Goal: Information Seeking & Learning: Learn about a topic

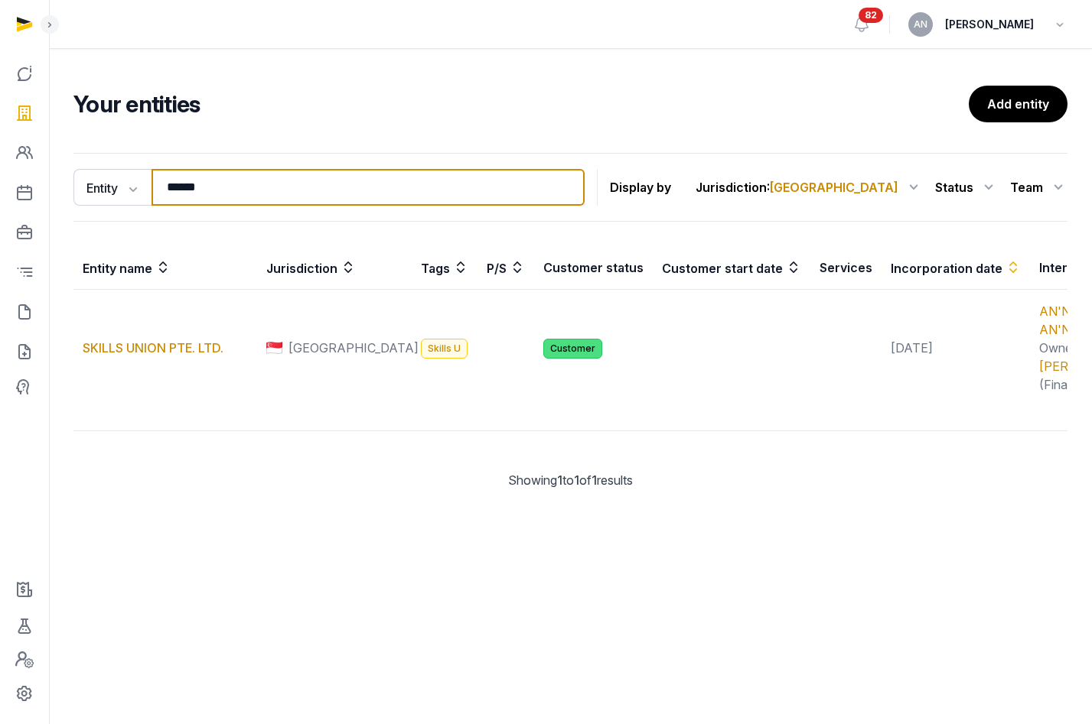
click at [203, 171] on input "******" at bounding box center [367, 187] width 433 height 37
click at [200, 194] on input "******" at bounding box center [367, 187] width 433 height 37
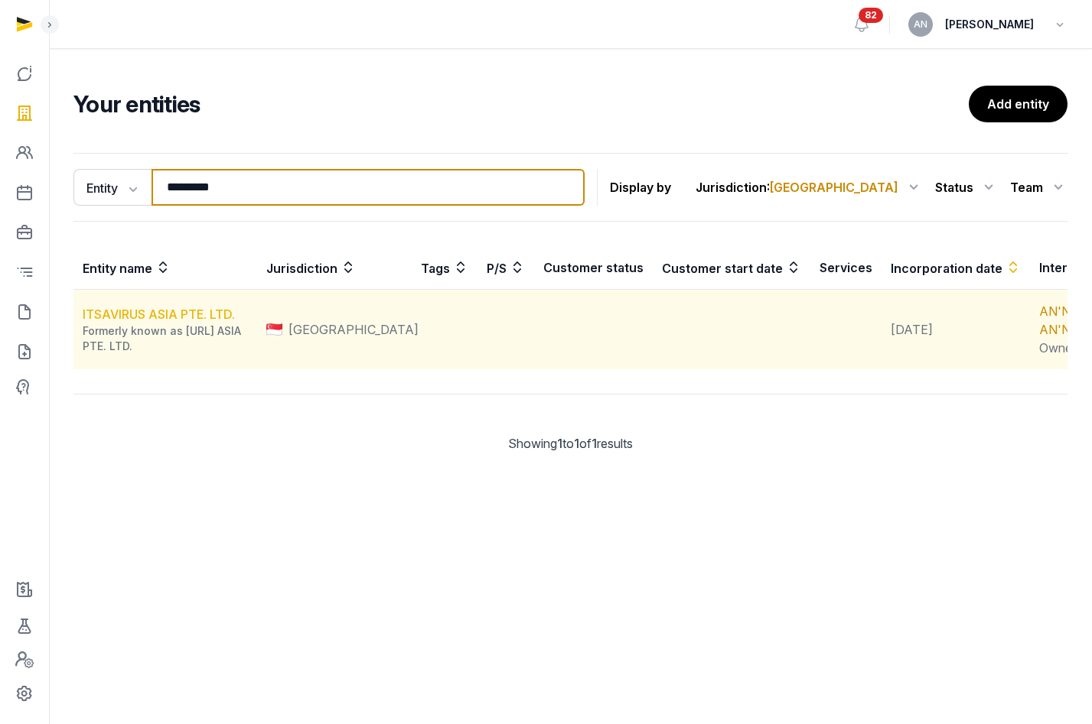
type input "*********"
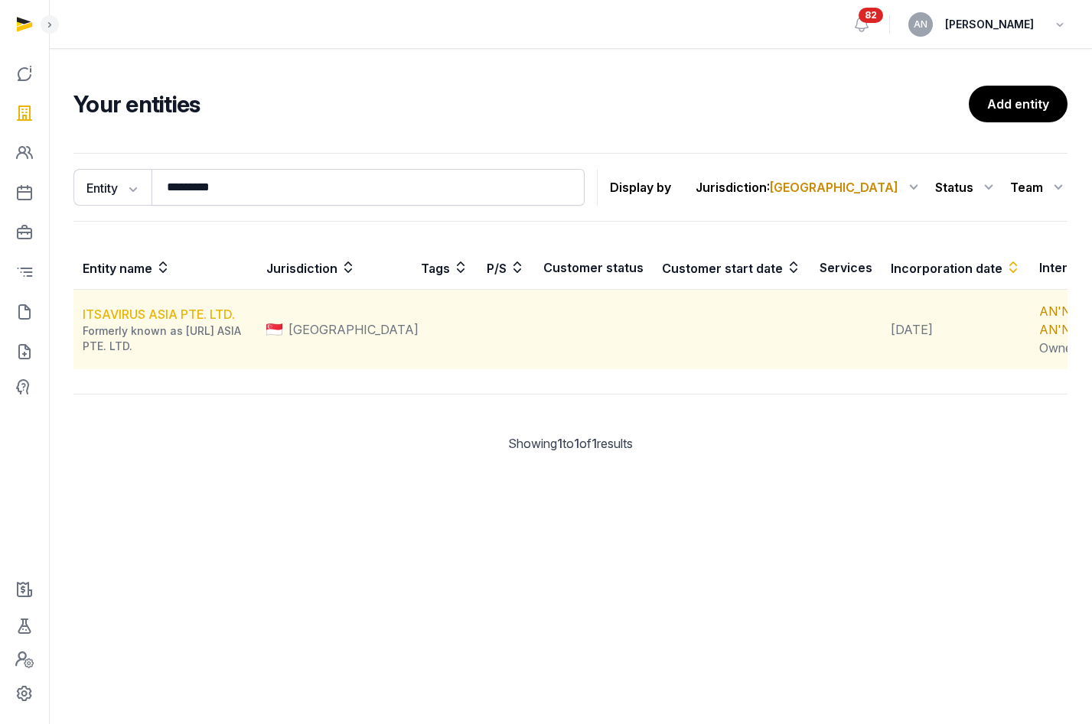
click at [186, 322] on link "ITSAVIRUS ASIA PTE. LTD." at bounding box center [159, 314] width 152 height 15
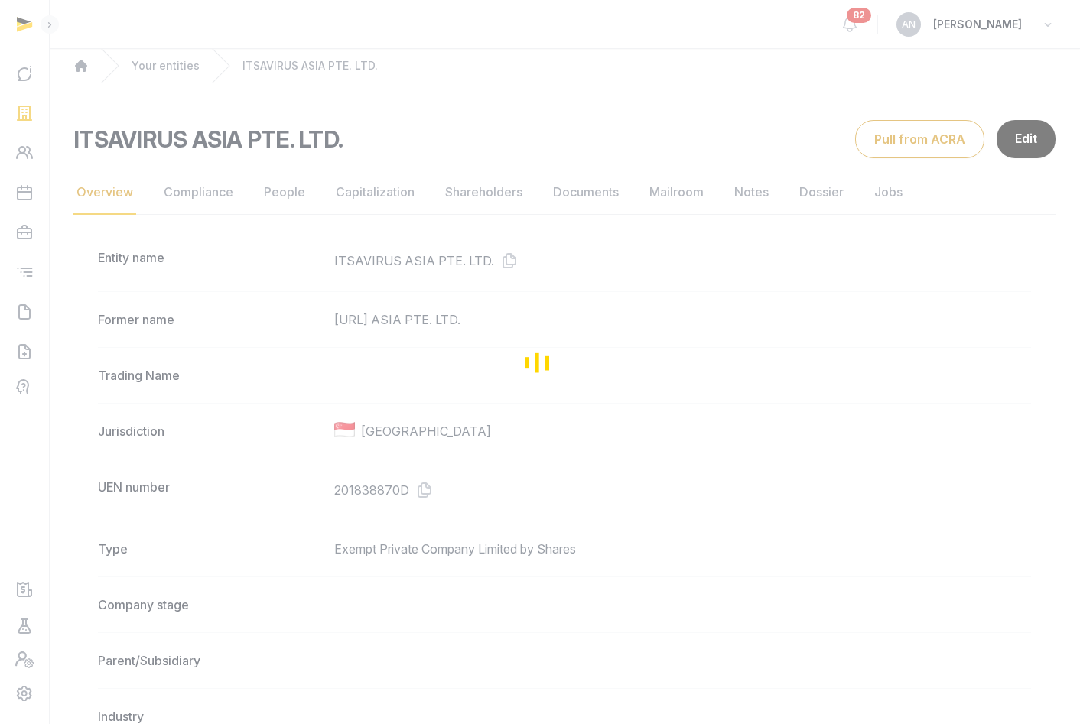
click at [207, 194] on div "Loading" at bounding box center [540, 362] width 1080 height 724
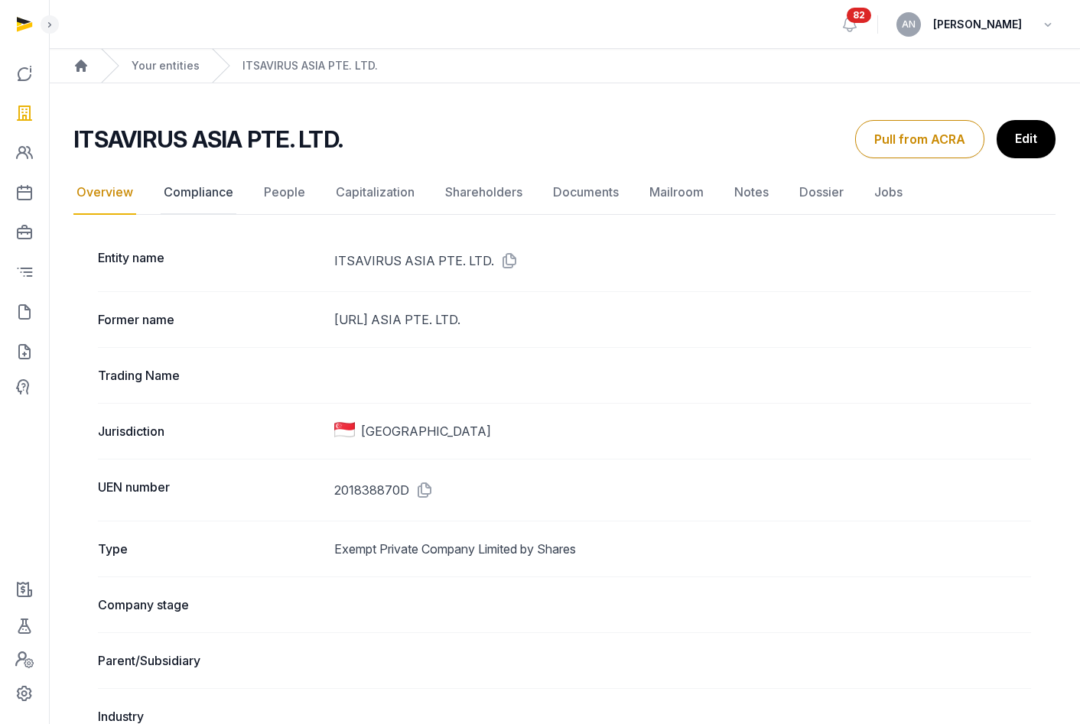
click at [206, 194] on link "Compliance" at bounding box center [199, 193] width 76 height 44
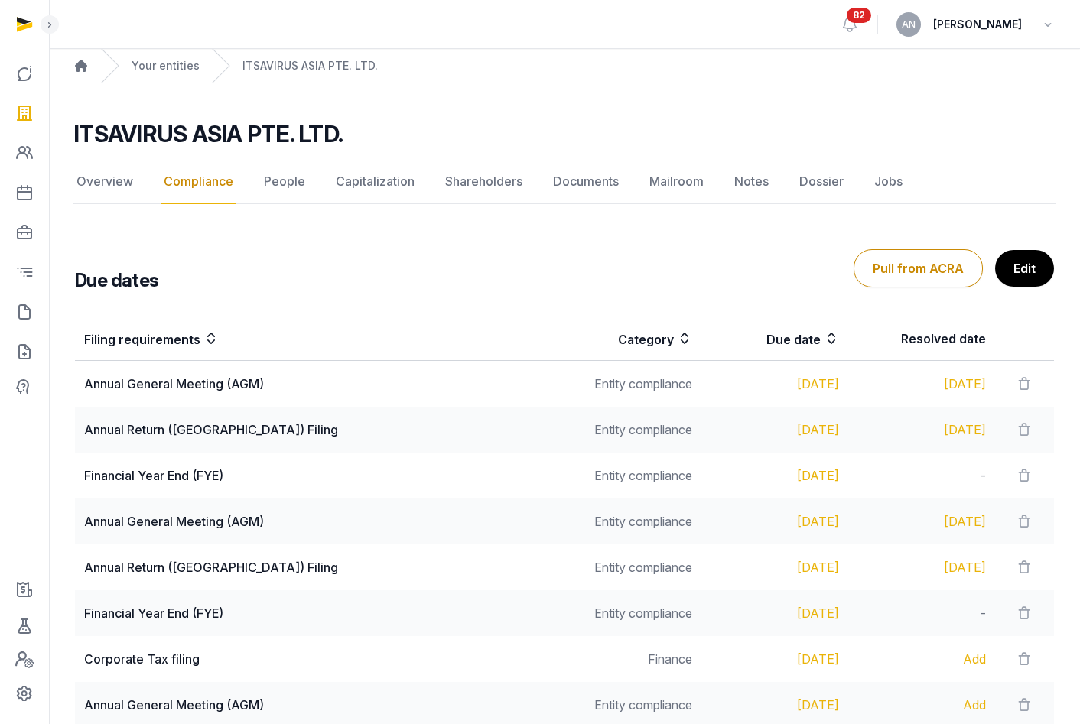
click at [156, 129] on h2 "ITSAVIRUS ASIA PTE. LTD." at bounding box center [207, 134] width 269 height 28
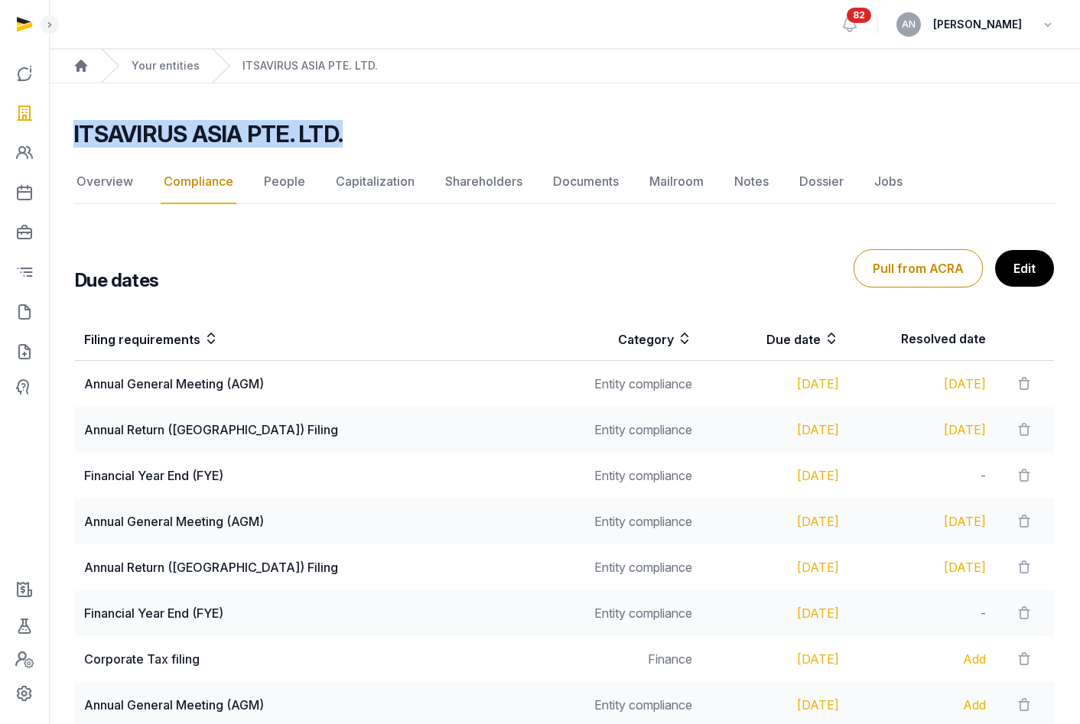
click at [156, 129] on h2 "ITSAVIRUS ASIA PTE. LTD." at bounding box center [207, 134] width 269 height 28
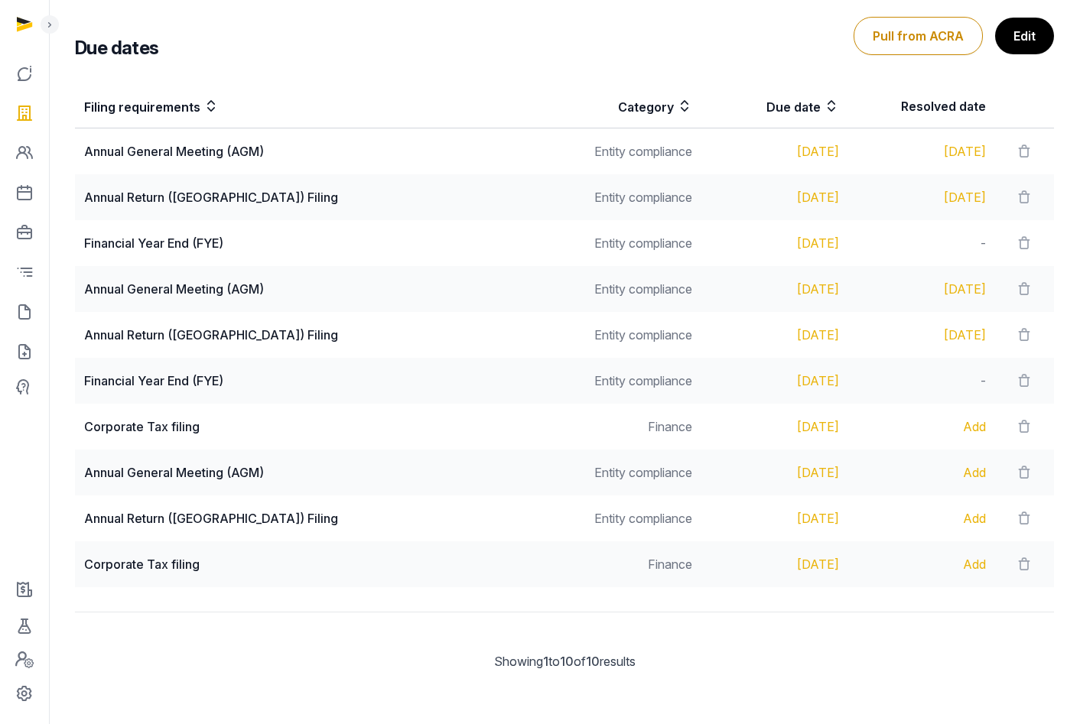
scroll to position [234, 0]
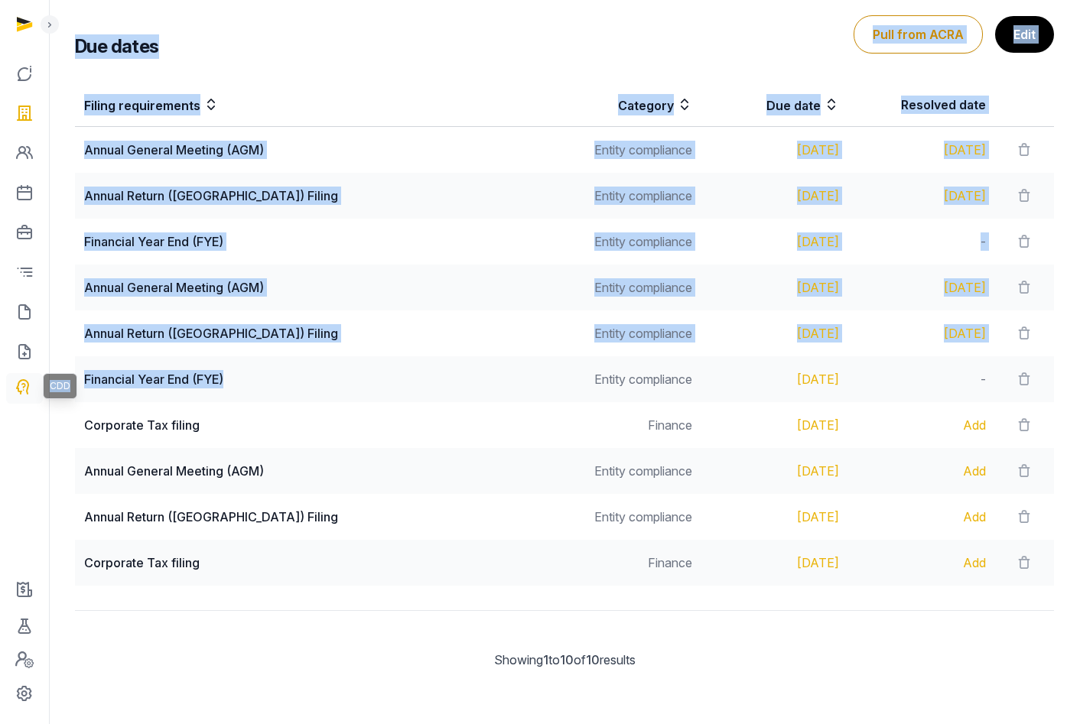
drag, startPoint x: 260, startPoint y: 376, endPoint x: 32, endPoint y: 382, distance: 228.1
click at [32, 382] on div "CDD Open sidebar 82 AN [PERSON_NAME] Home Your entities ITSAVIRUS ASIA PTE. LTD…" at bounding box center [540, 245] width 1080 height 958
click at [180, 386] on div "Financial Year End (FYE)" at bounding box center [314, 379] width 461 height 18
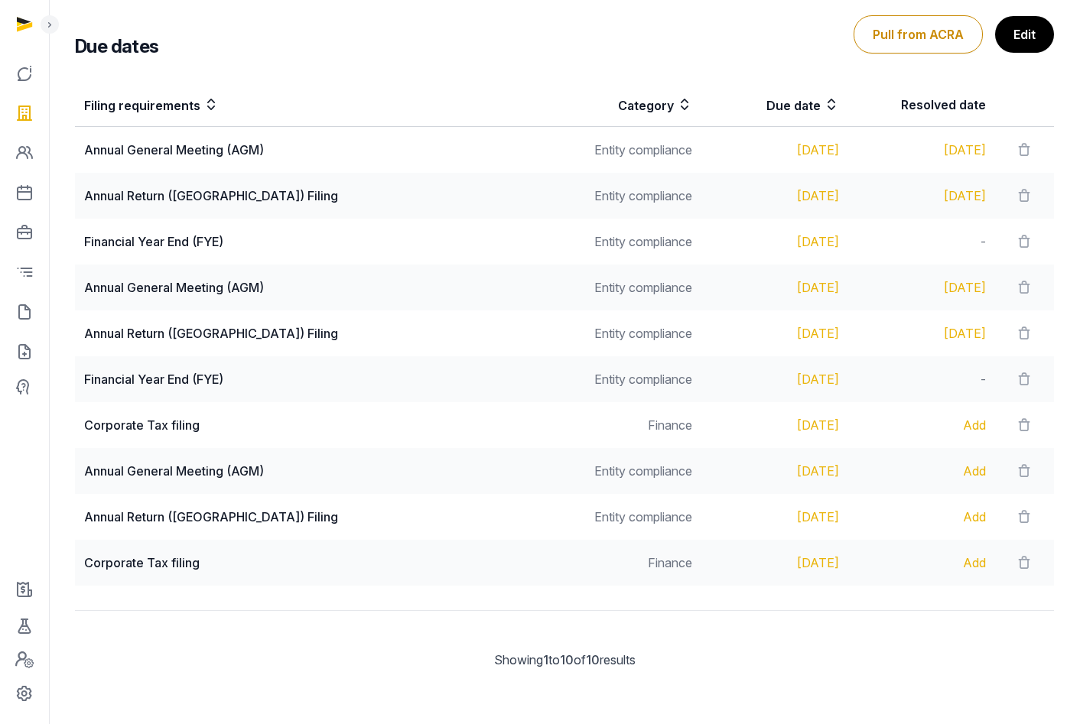
click at [179, 384] on div "Financial Year End (FYE)" at bounding box center [314, 379] width 461 height 18
click at [273, 382] on div "Financial Year End (FYE)" at bounding box center [314, 379] width 461 height 18
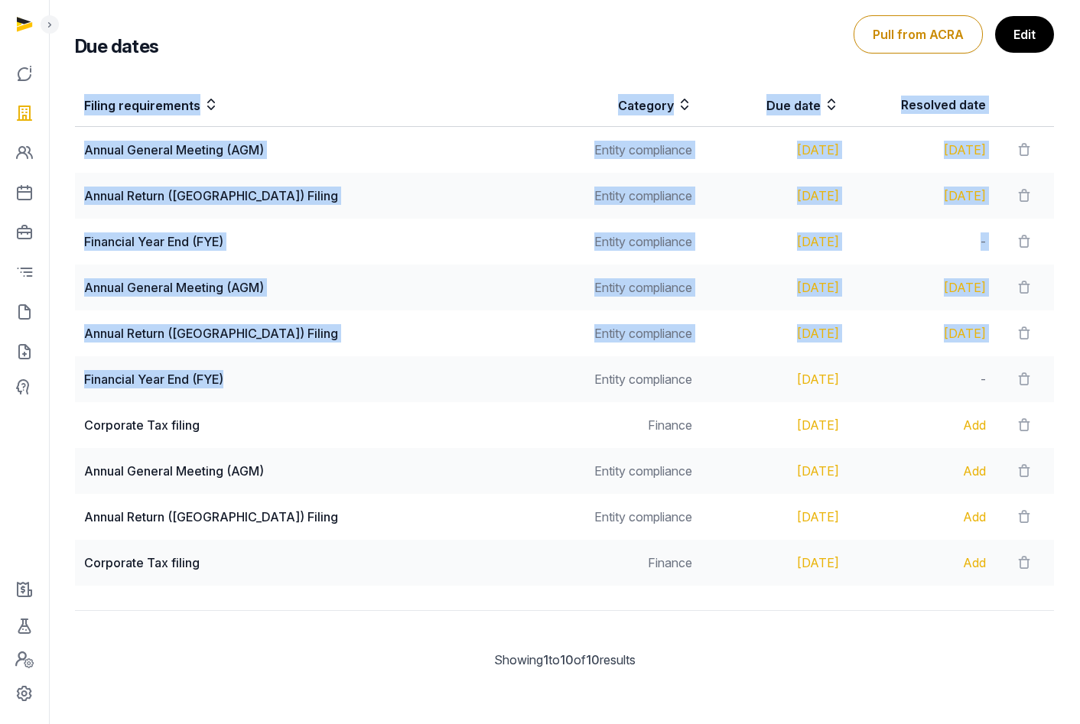
drag, startPoint x: 151, startPoint y: 379, endPoint x: 67, endPoint y: 378, distance: 83.4
click at [67, 378] on div "Filing requirements Category Due date Resolved date Annual General Meeting (AGM…" at bounding box center [564, 334] width 1028 height 515
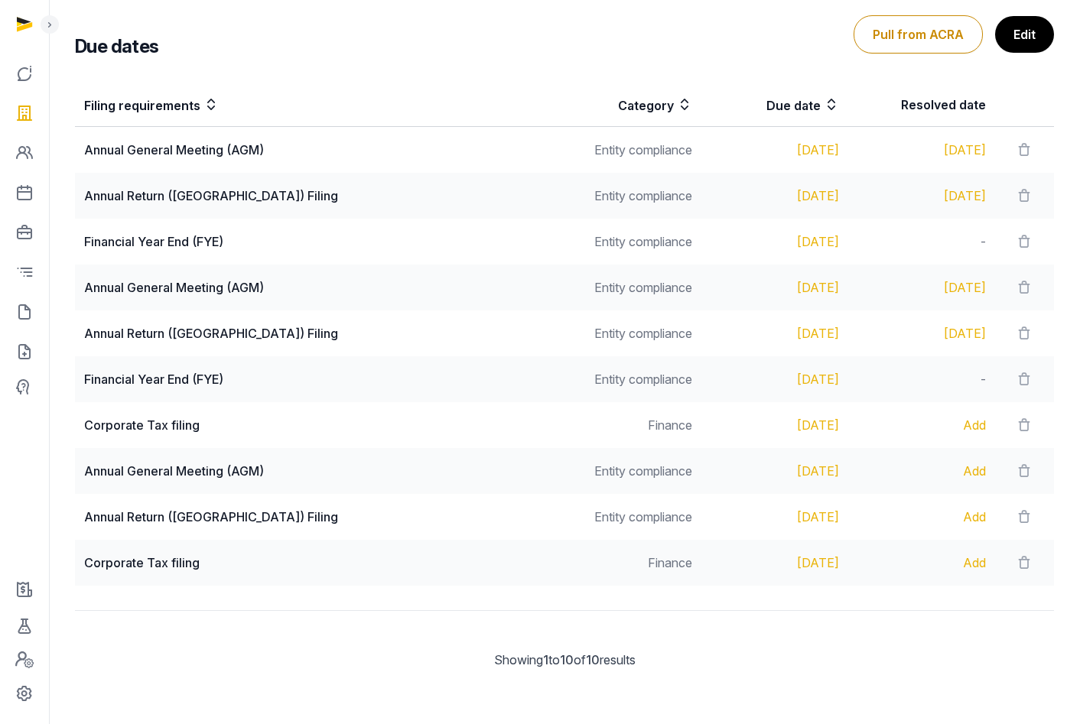
click at [189, 386] on div "Financial Year End (FYE)" at bounding box center [314, 379] width 461 height 18
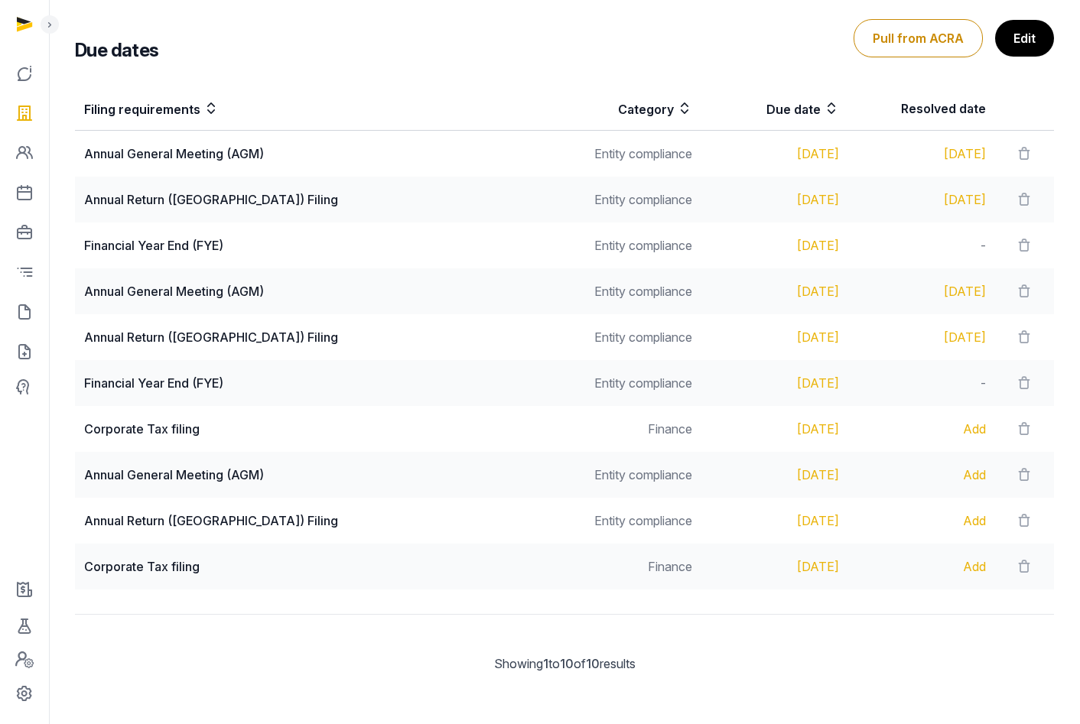
scroll to position [0, 0]
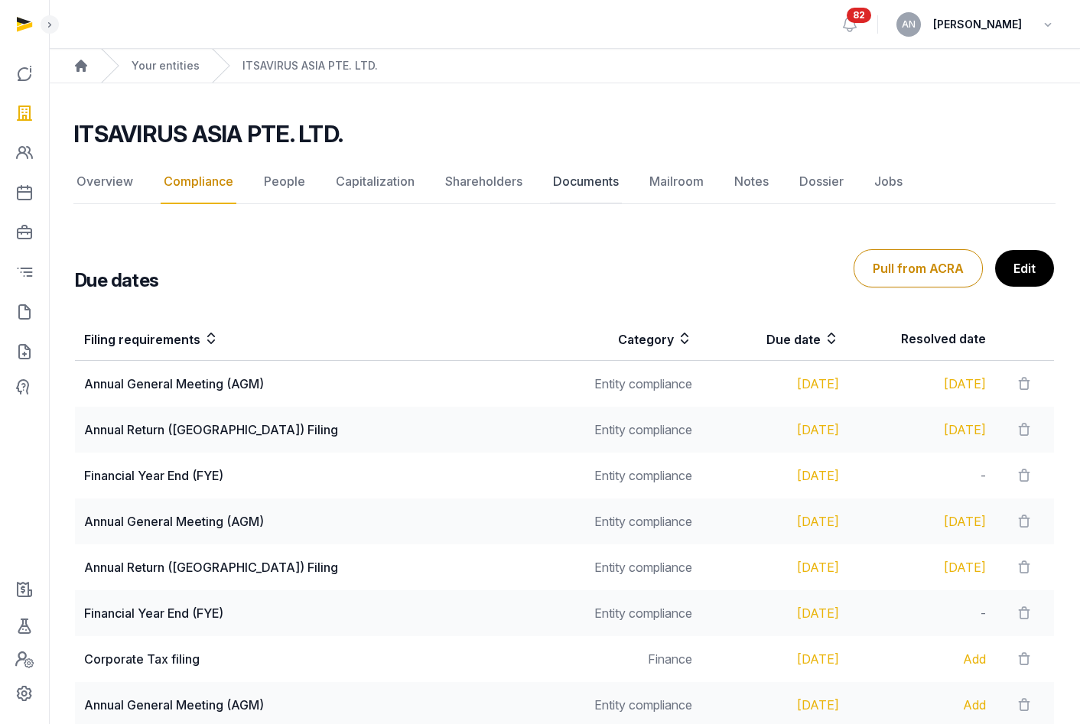
click at [583, 178] on link "Documents" at bounding box center [586, 182] width 72 height 44
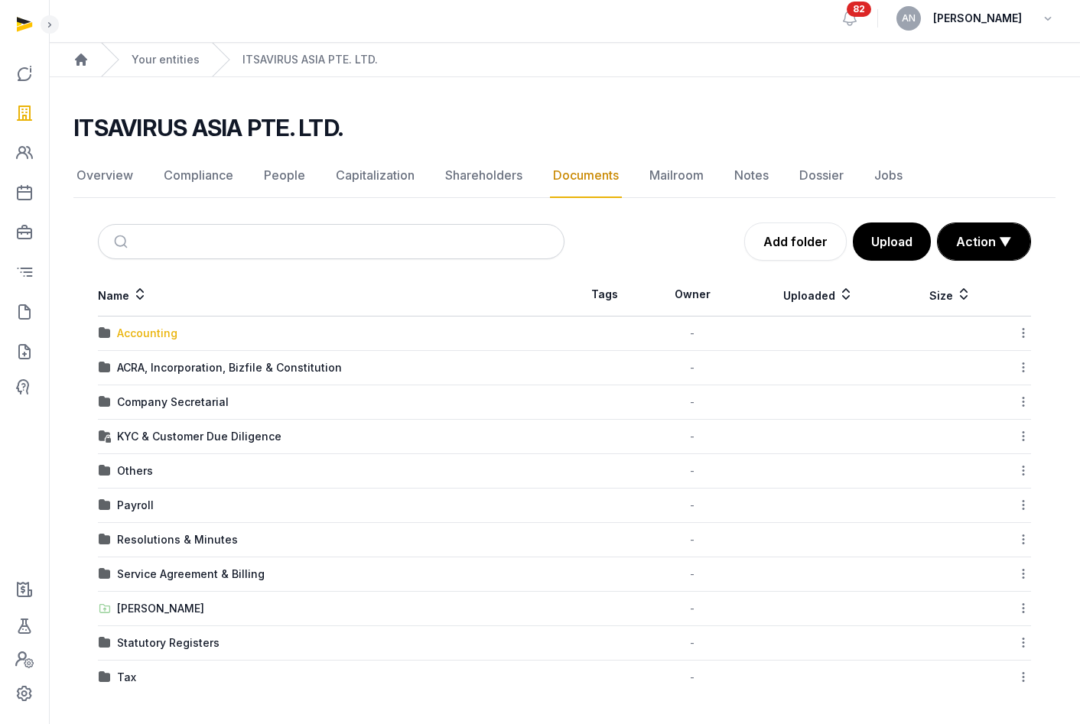
scroll to position [7, 0]
click at [144, 330] on div "Accounting" at bounding box center [147, 332] width 60 height 15
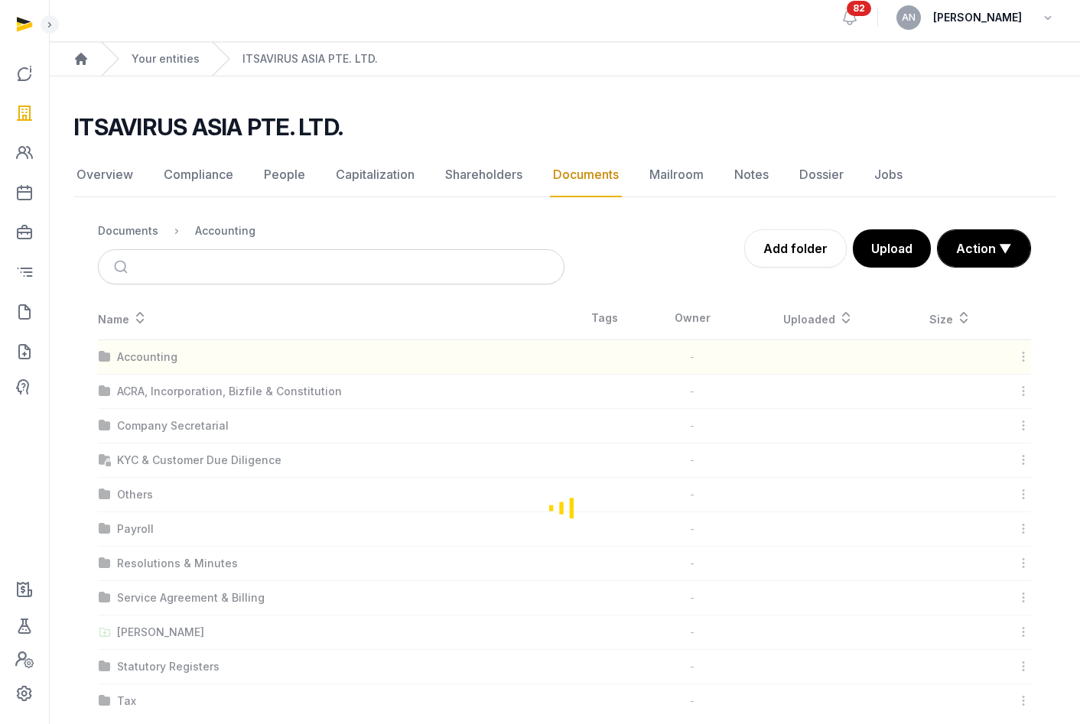
scroll to position [0, 0]
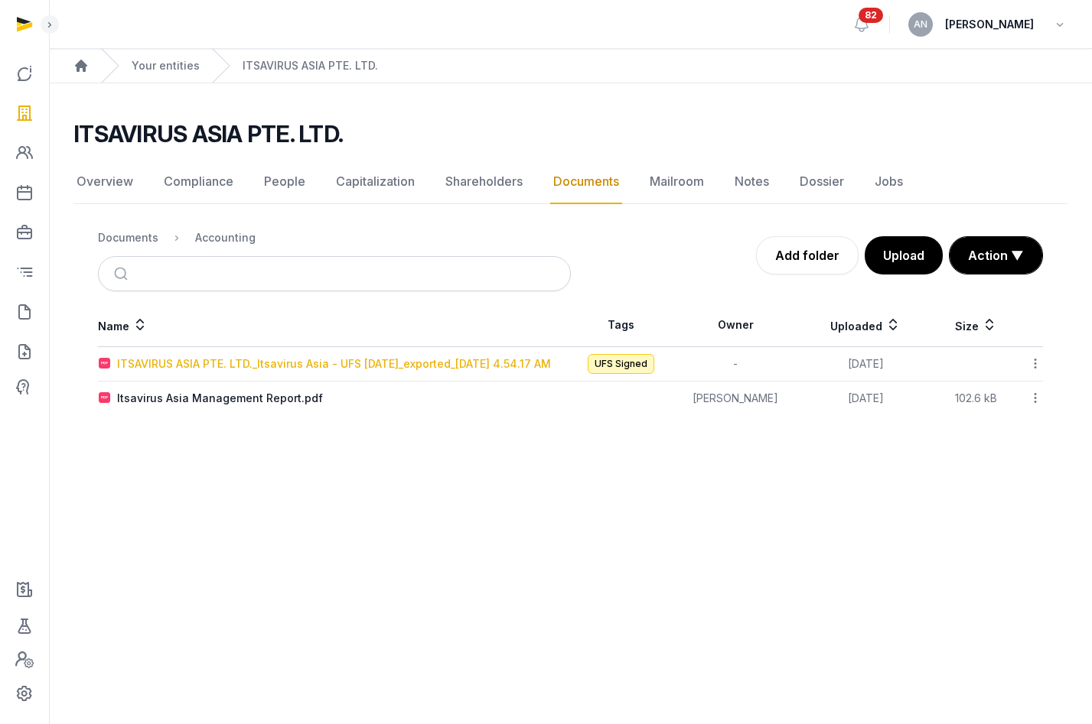
click at [248, 366] on div "ITSAVIRUS ASIA PTE. LTD._Itsavirus Asia - UFS [DATE]_exported_[DATE] 4.54.17 AM" at bounding box center [334, 363] width 434 height 15
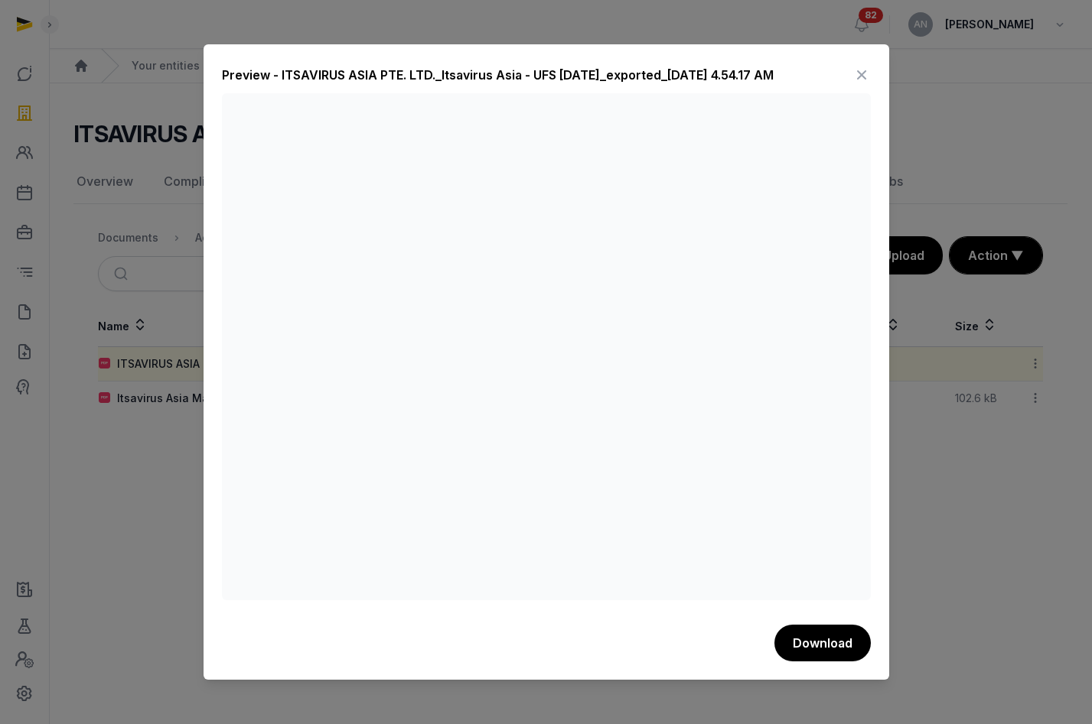
click at [863, 73] on icon at bounding box center [861, 75] width 18 height 24
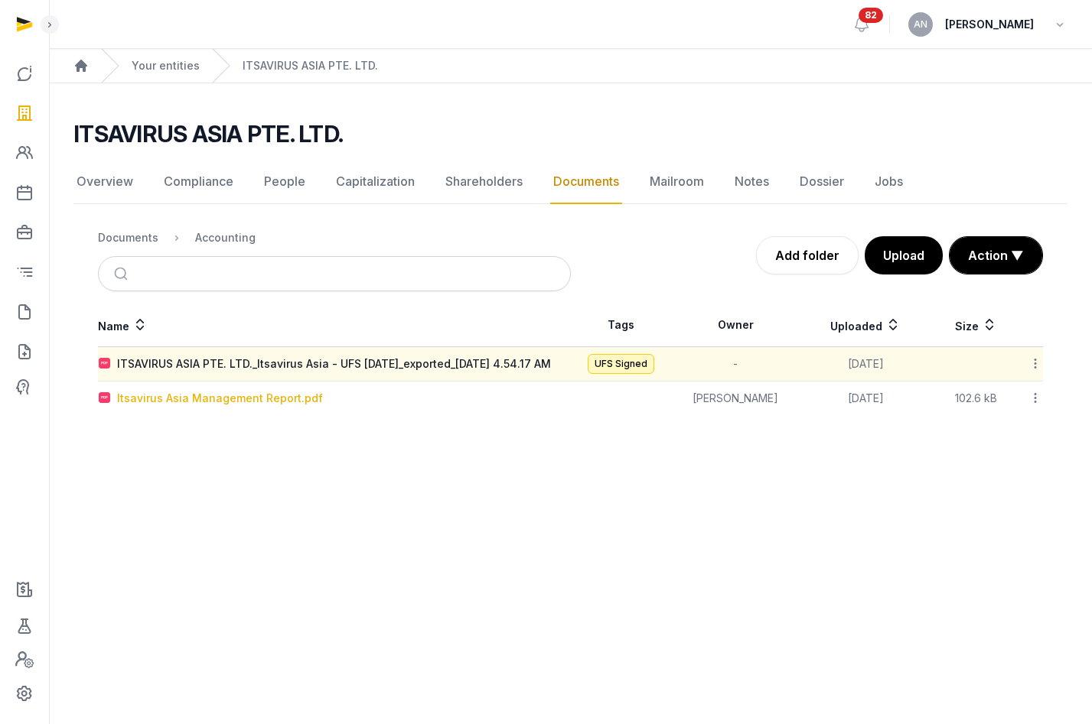
click at [249, 406] on div "Itsavirus Asia Management Report.pdf" at bounding box center [220, 398] width 206 height 15
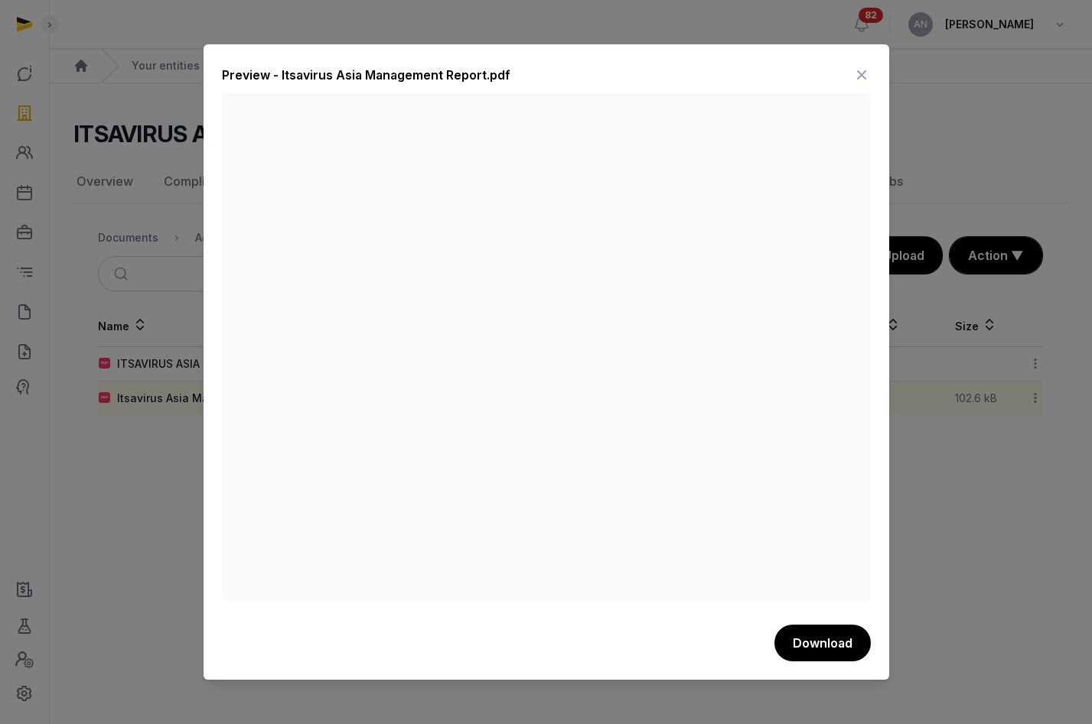
click at [868, 77] on icon at bounding box center [861, 75] width 18 height 24
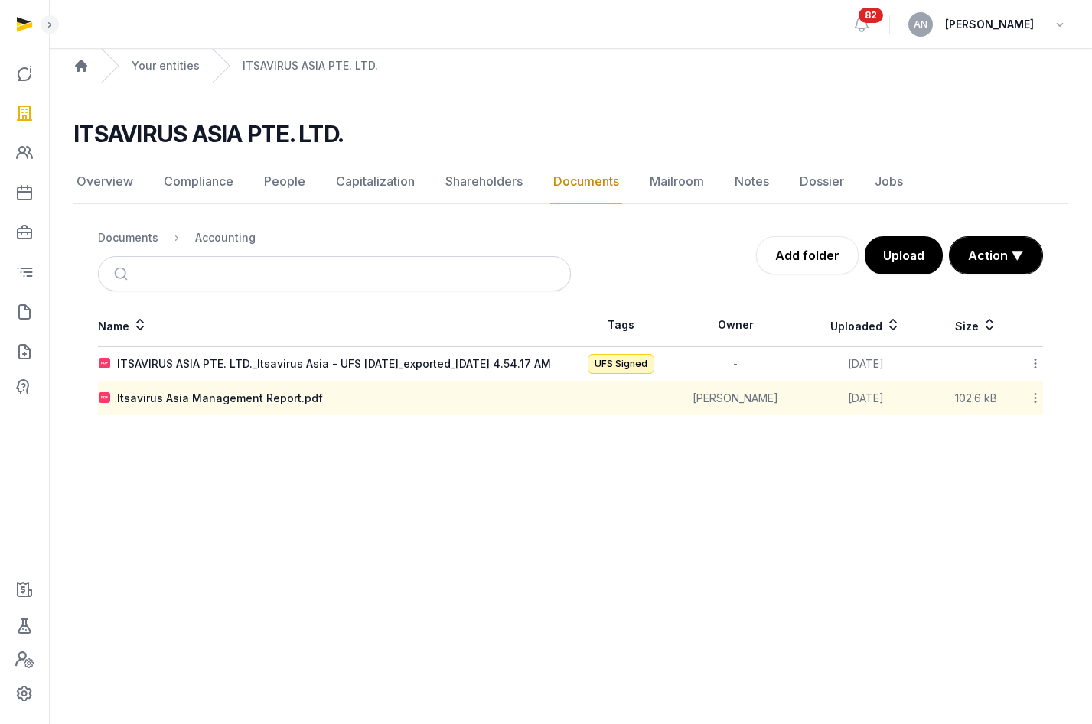
click at [146, 54] on div "Your entities" at bounding box center [150, 66] width 99 height 34
click at [148, 60] on link "Your entities" at bounding box center [166, 65] width 68 height 15
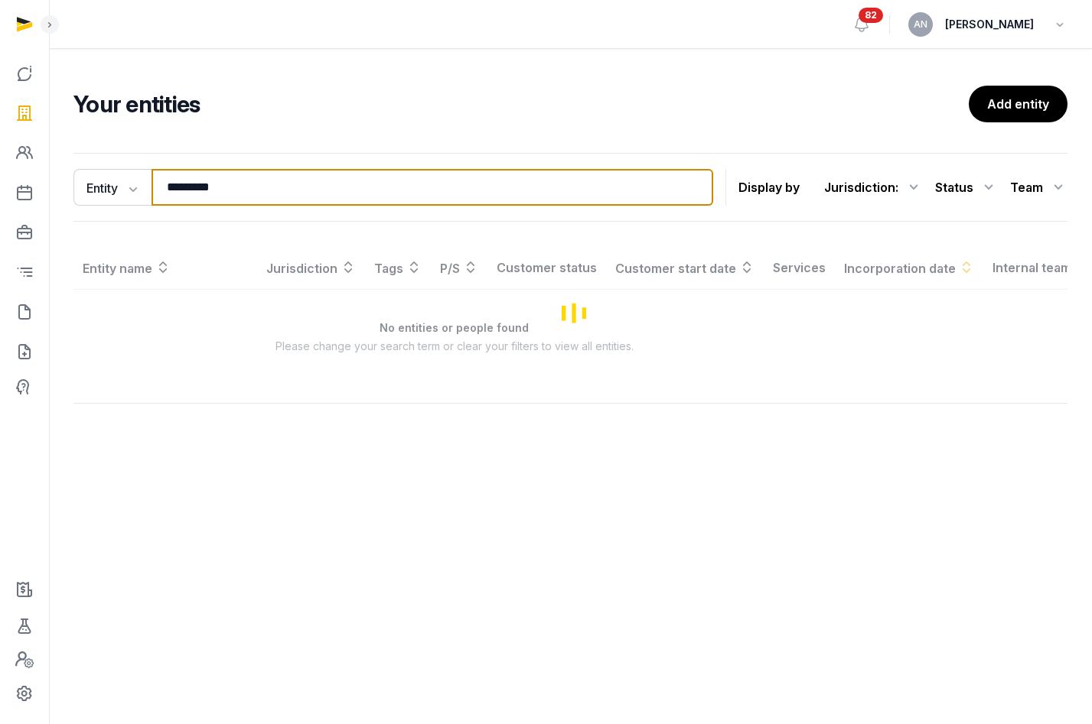
click at [232, 199] on input "*********" at bounding box center [431, 187] width 561 height 37
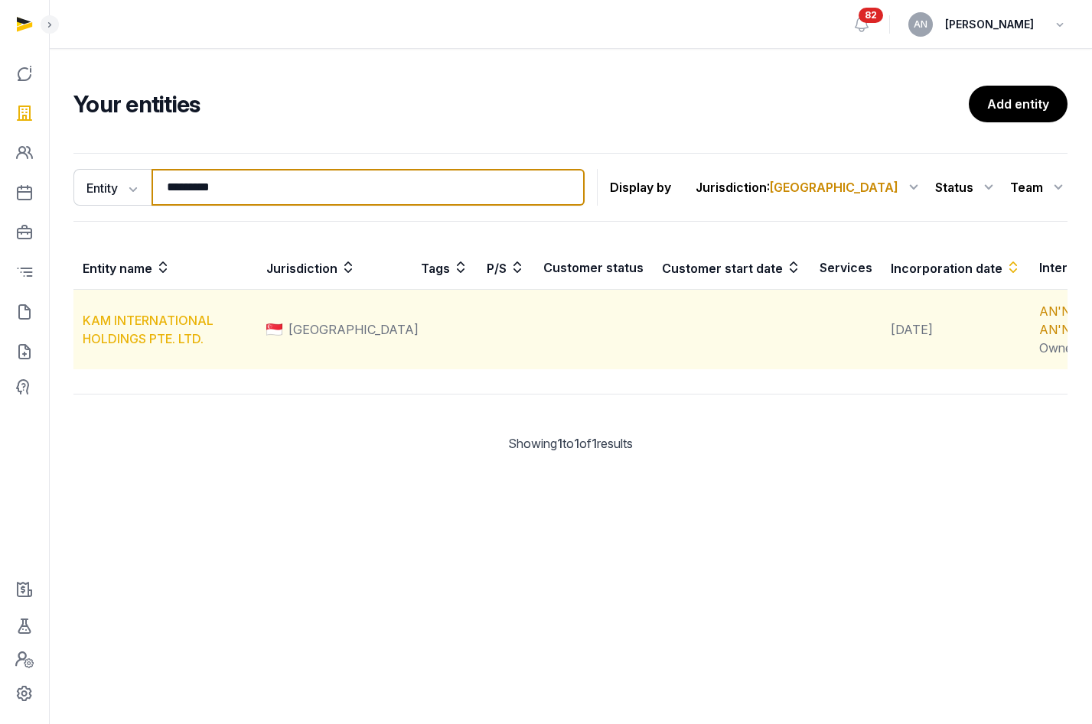
type input "*********"
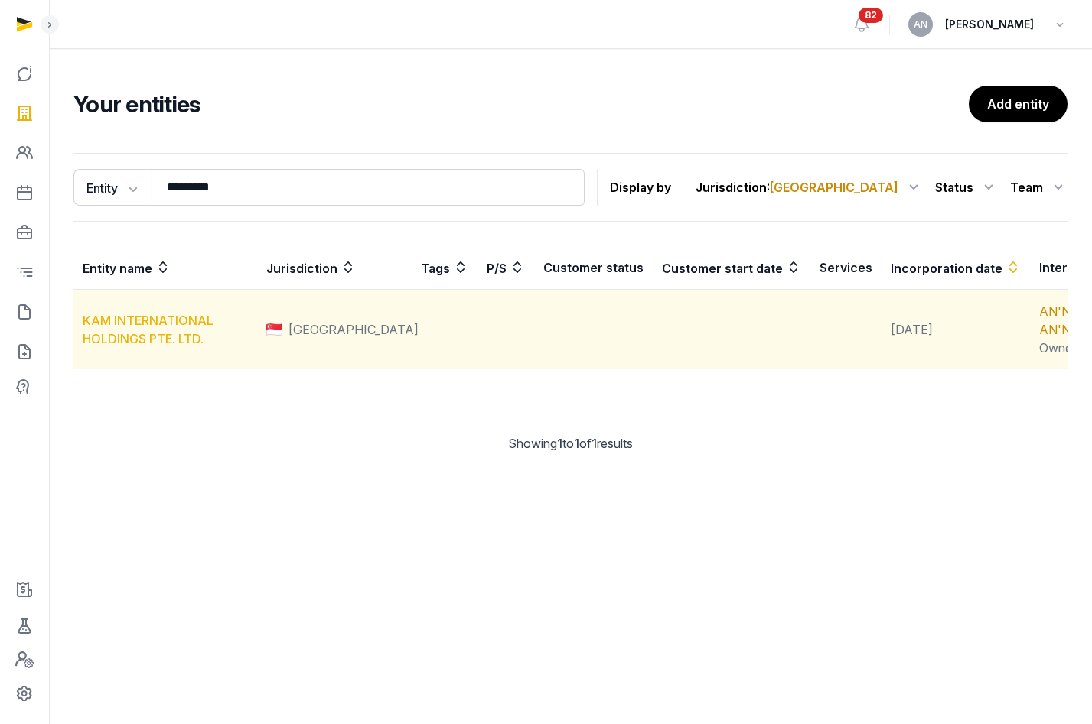
click at [162, 344] on link "KAM INTERNATIONAL HOLDINGS PTE. LTD." at bounding box center [148, 330] width 131 height 34
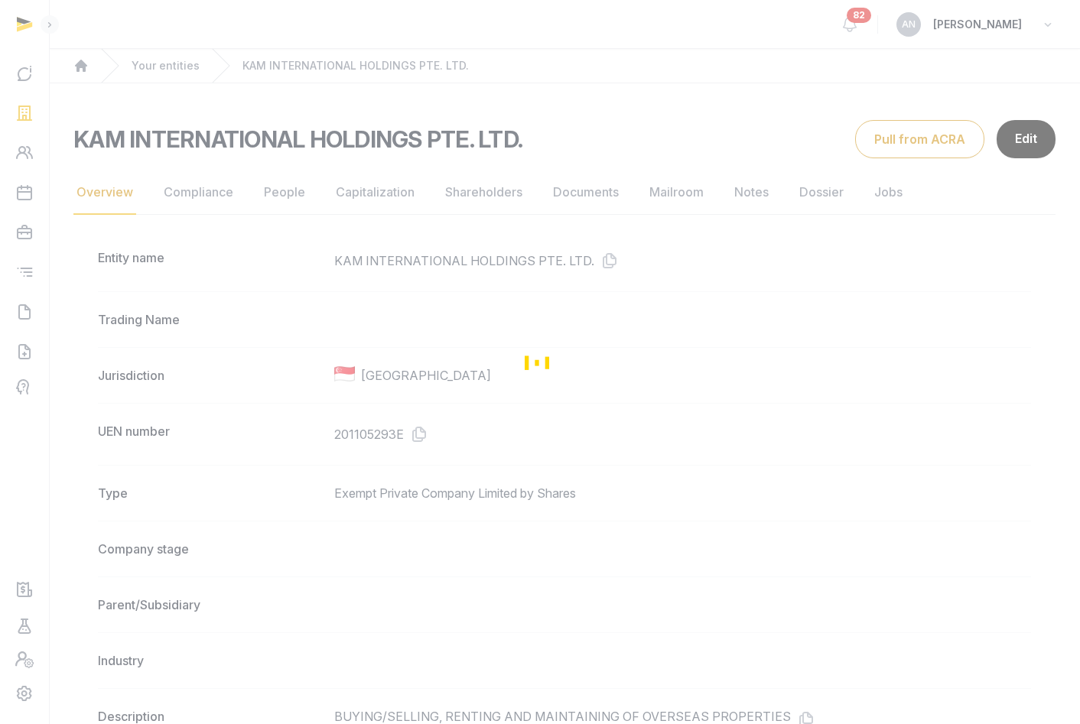
click at [579, 189] on div "Loading" at bounding box center [540, 362] width 1080 height 724
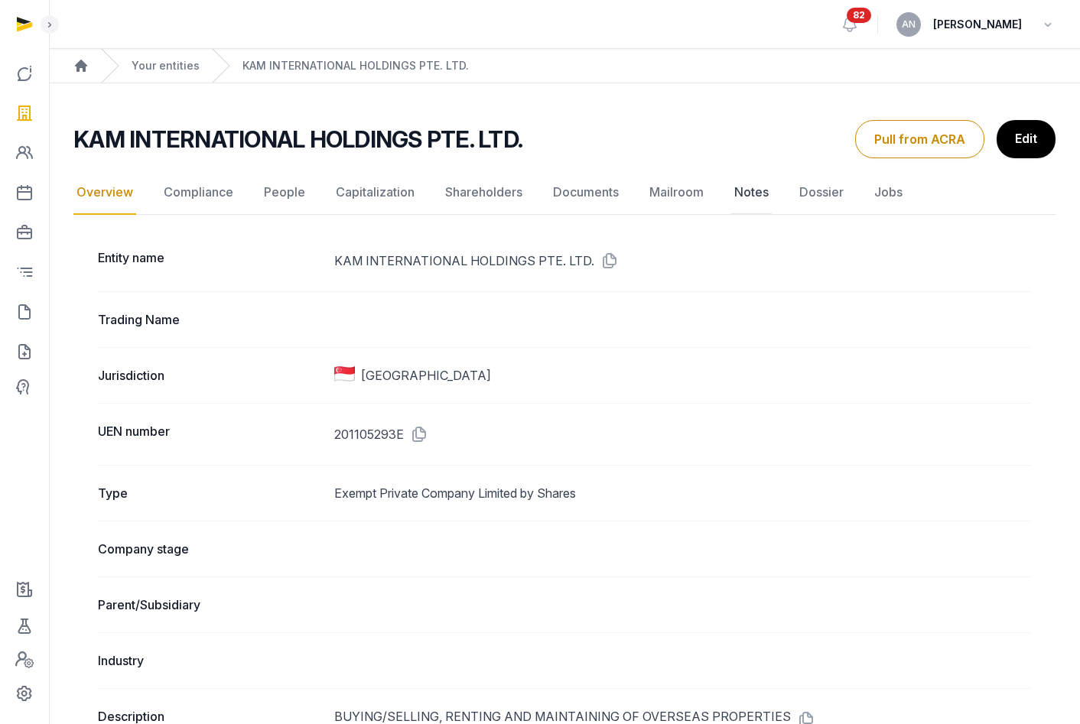
click at [766, 194] on link "Notes" at bounding box center [751, 193] width 41 height 44
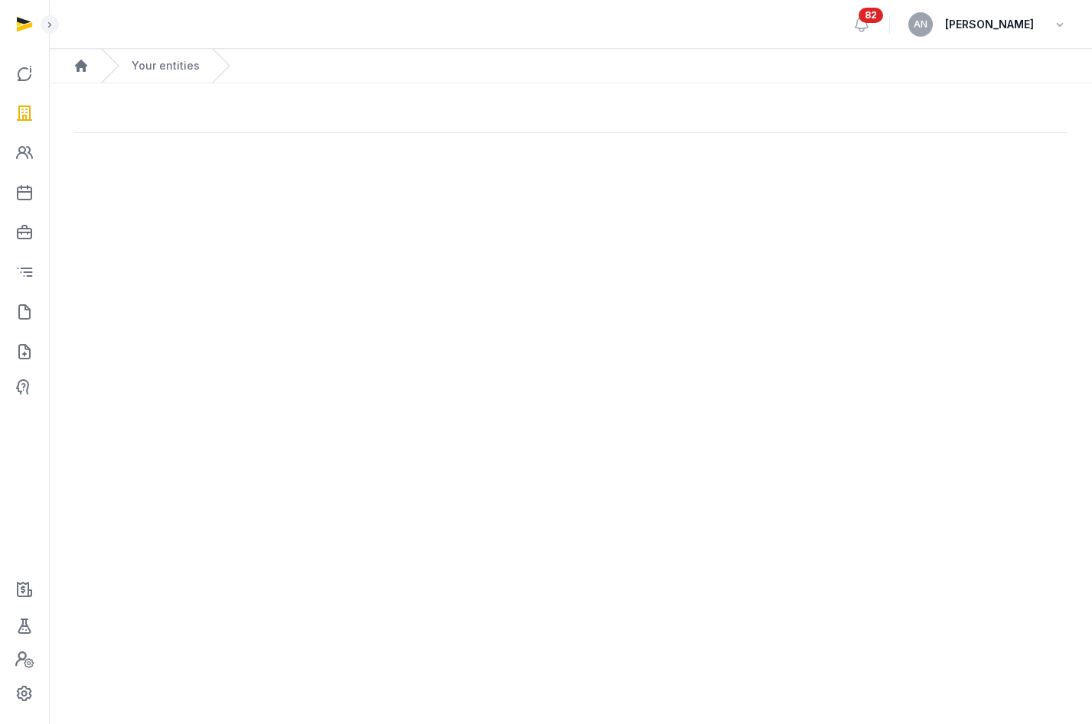
click at [704, 197] on main "Open sidebar 82 AN [PERSON_NAME] Home Your entities" at bounding box center [546, 362] width 1092 height 724
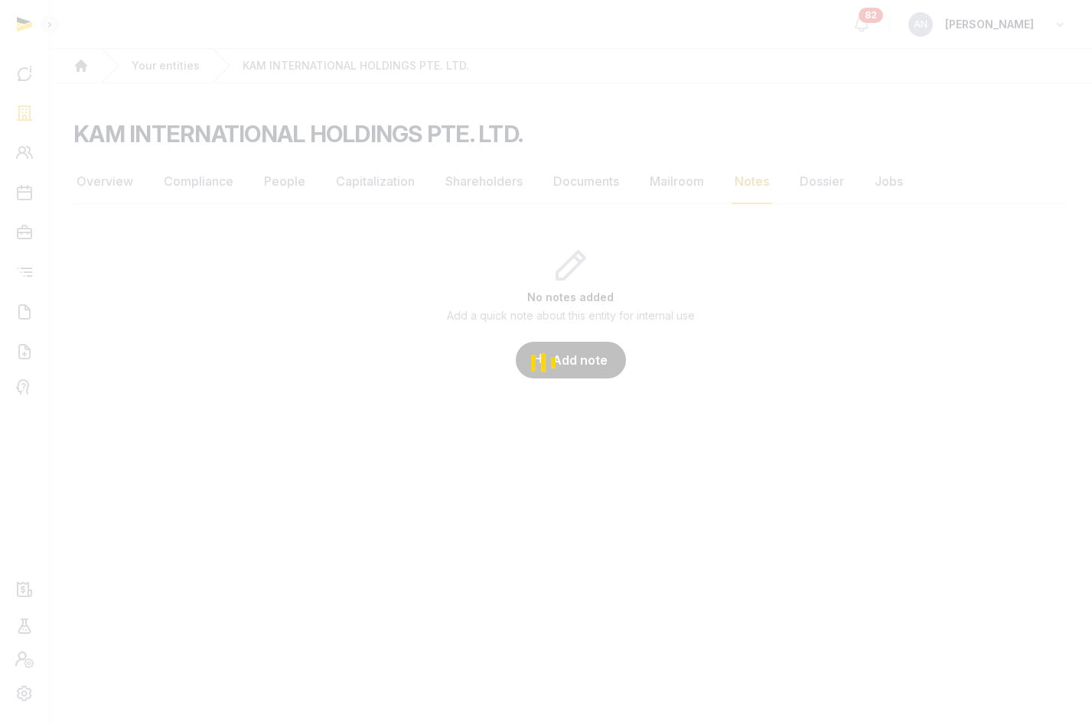
click at [674, 198] on div "Loading" at bounding box center [546, 362] width 1092 height 724
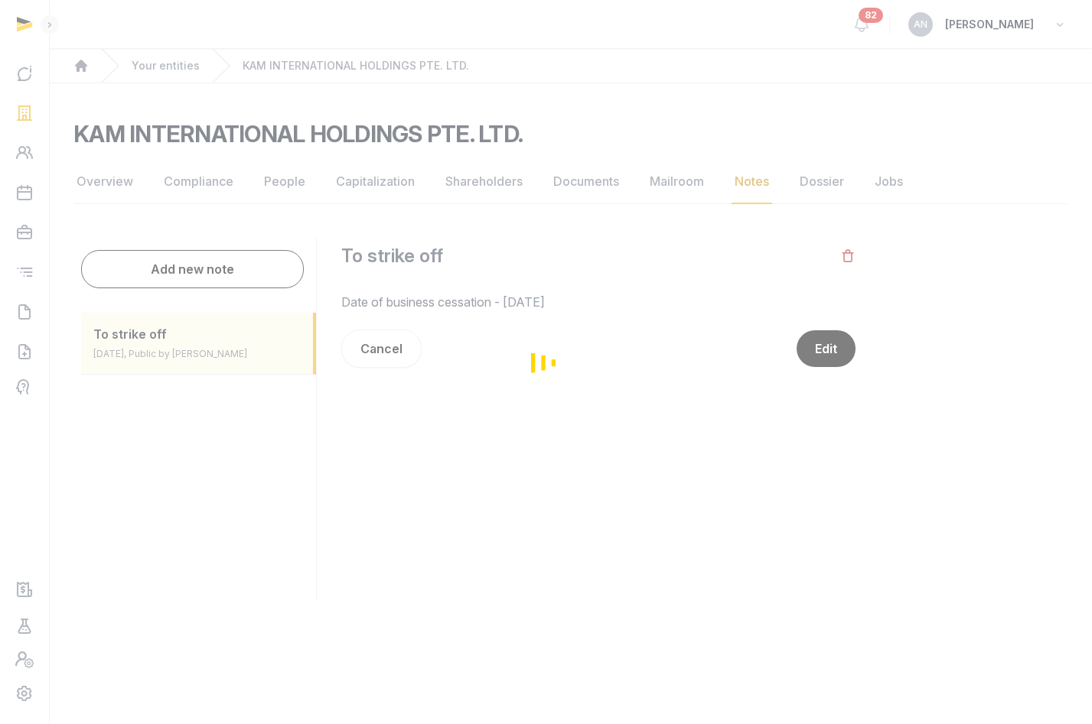
click at [671, 182] on div "Loading" at bounding box center [546, 362] width 1092 height 724
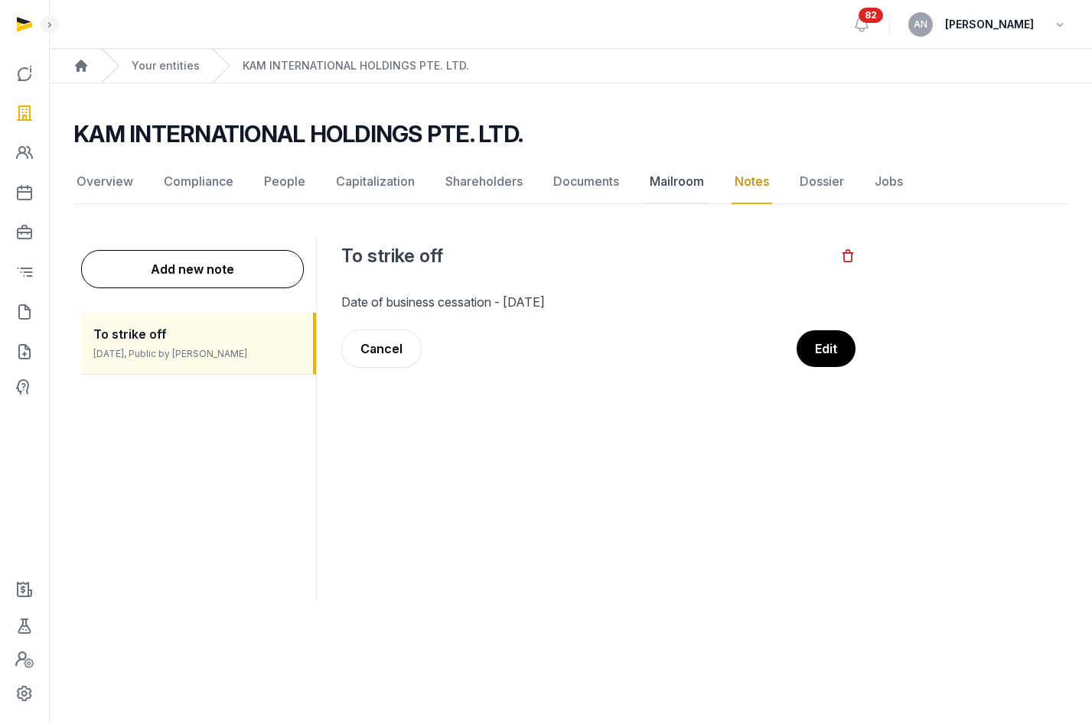
click at [672, 178] on link "Mailroom" at bounding box center [676, 182] width 60 height 44
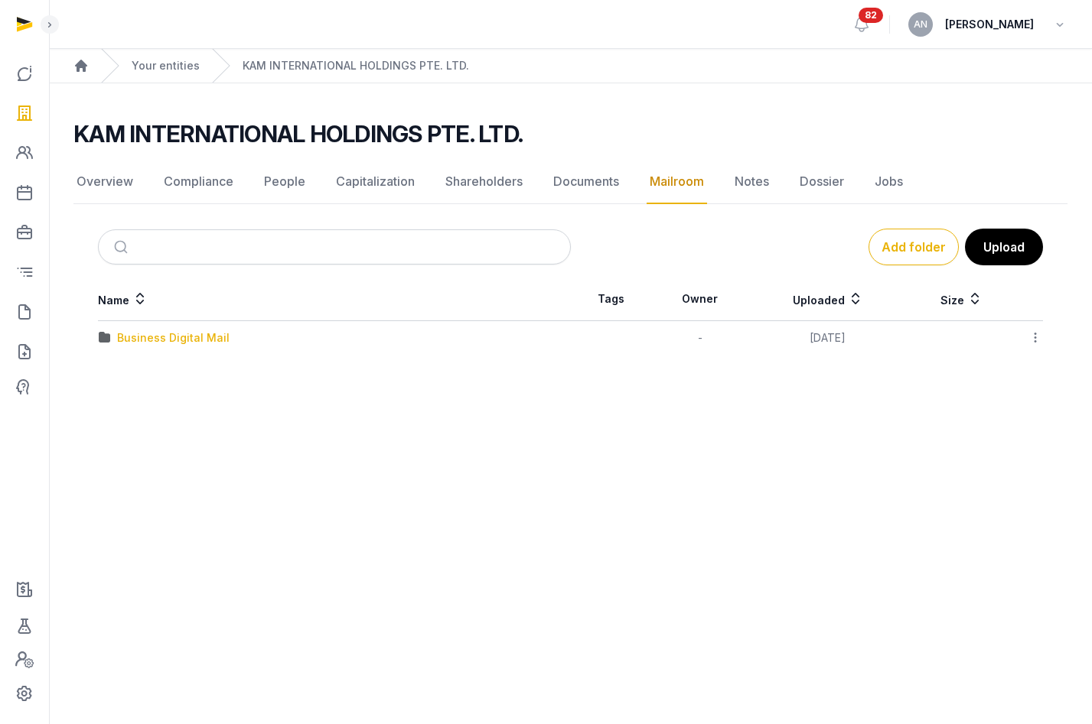
click at [151, 345] on div "Business Digital Mail" at bounding box center [173, 337] width 112 height 15
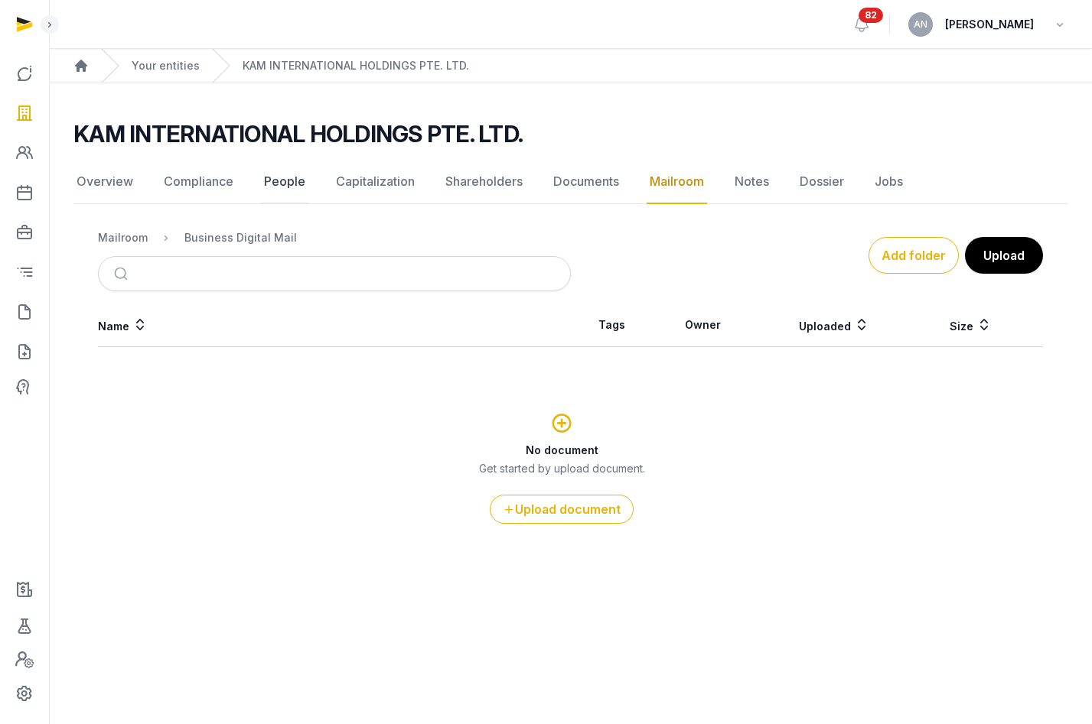
click at [269, 181] on link "People" at bounding box center [284, 182] width 47 height 44
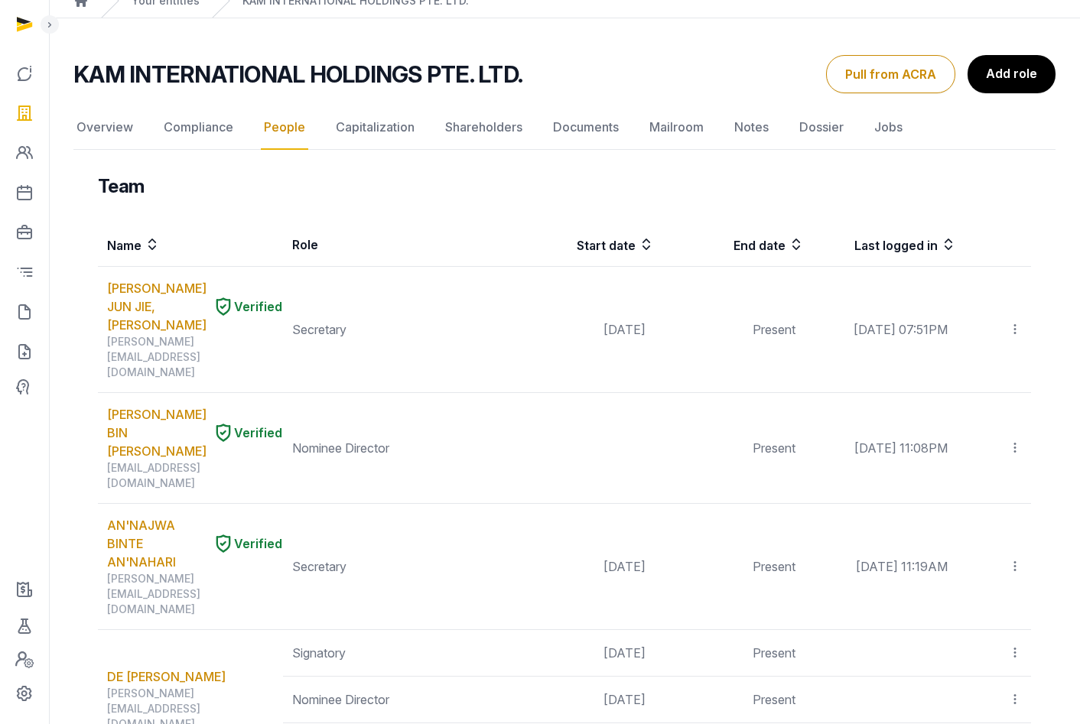
scroll to position [42, 0]
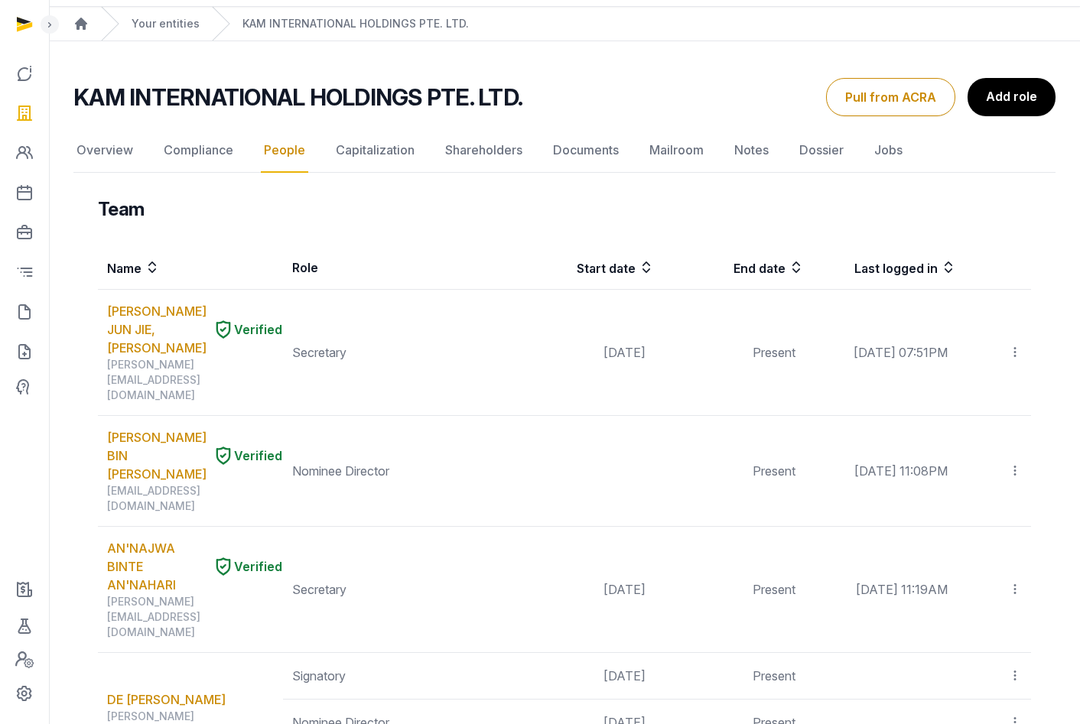
click at [313, 90] on h2 "KAM INTERNATIONAL HOLDINGS PTE. LTD." at bounding box center [297, 97] width 449 height 28
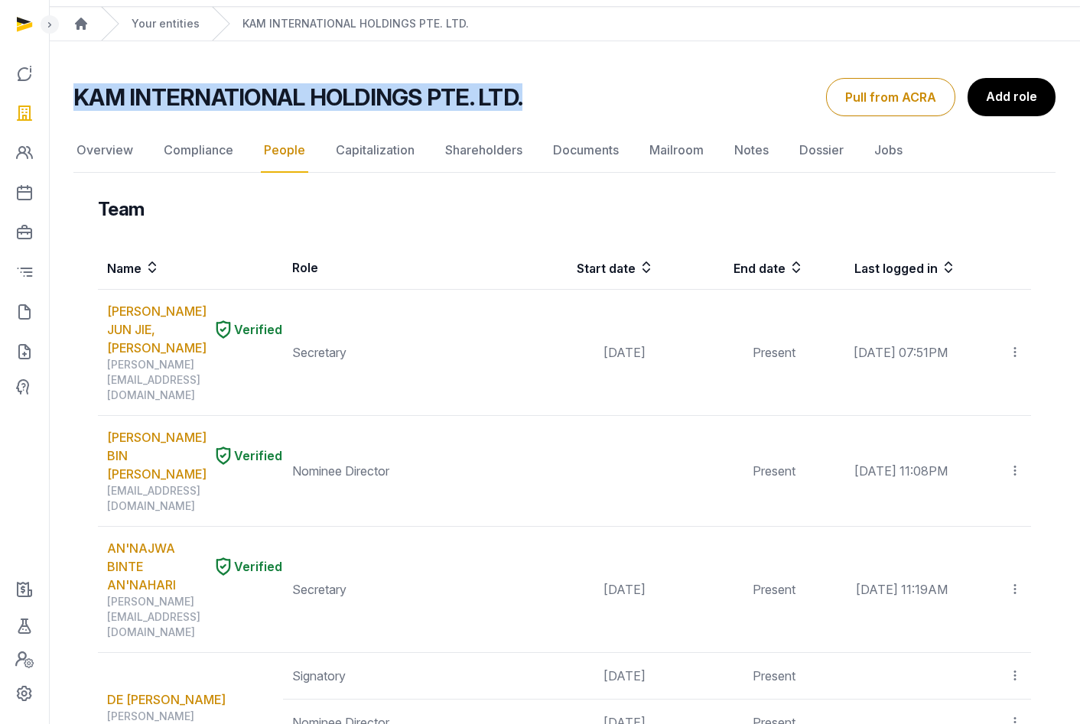
click at [313, 90] on h2 "KAM INTERNATIONAL HOLDINGS PTE. LTD." at bounding box center [297, 97] width 449 height 28
copy div "KAM INTERNATIONAL HOLDINGS PTE. LTD. People Overview Compliance People Capitali…"
